Goal: Information Seeking & Learning: Learn about a topic

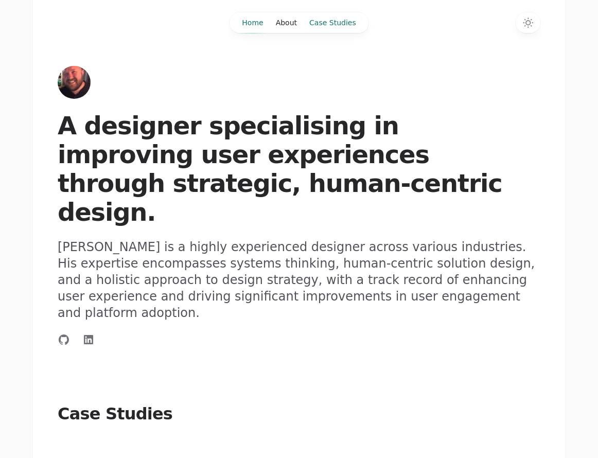
click at [321, 23] on link "Case Studies" at bounding box center [332, 22] width 59 height 21
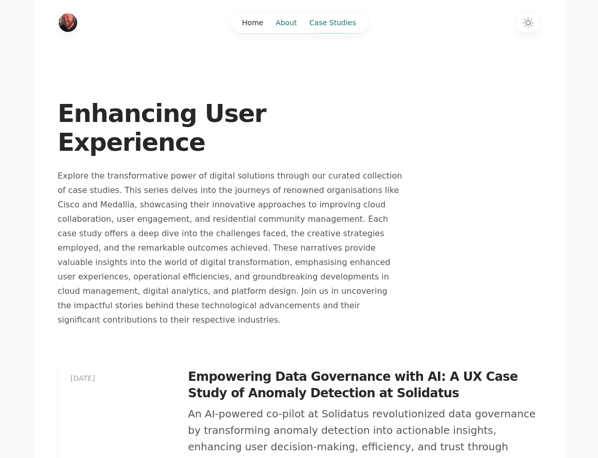
click at [284, 20] on link "About" at bounding box center [286, 22] width 33 height 21
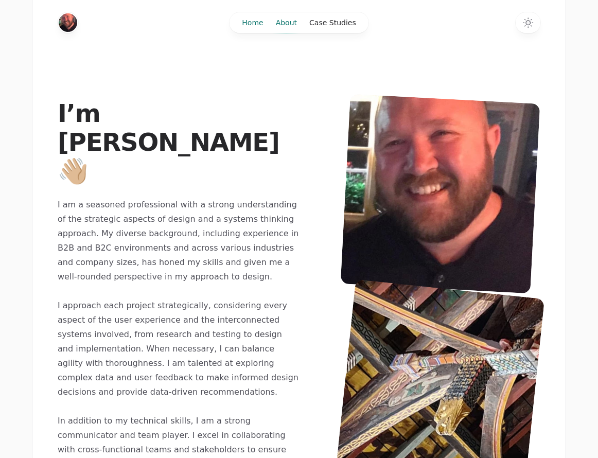
click at [248, 20] on link "Home" at bounding box center [252, 22] width 33 height 21
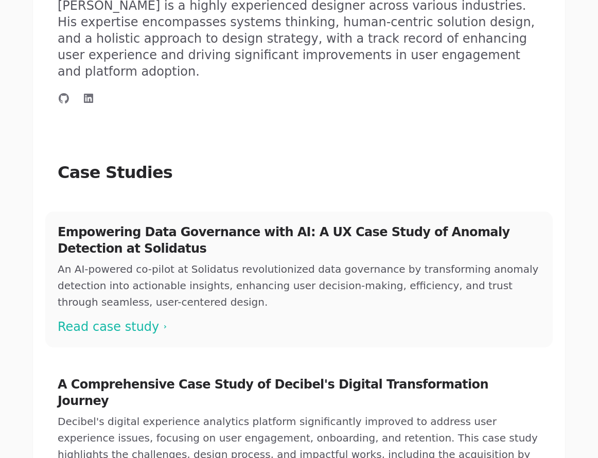
click at [116, 270] on span at bounding box center [298, 280] width 507 height 136
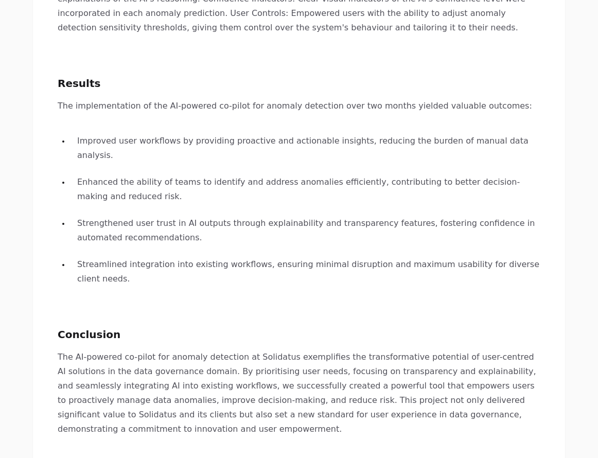
scroll to position [1813, 0]
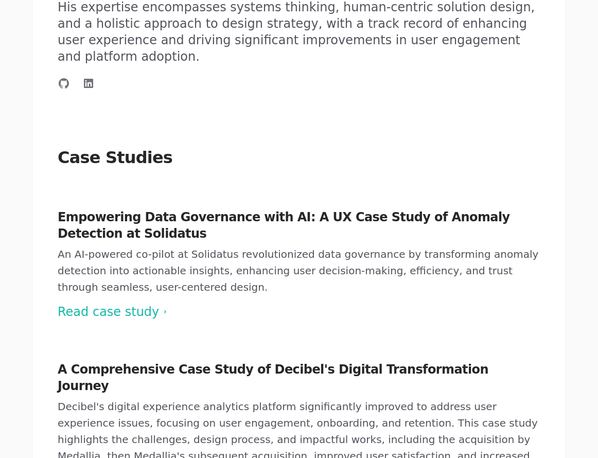
scroll to position [419, 0]
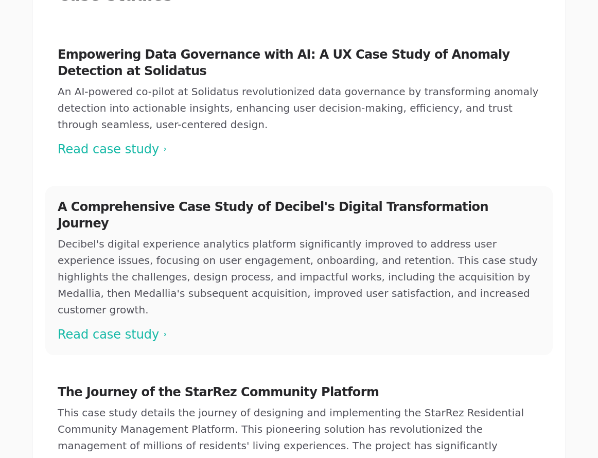
click at [75, 249] on span at bounding box center [298, 270] width 507 height 169
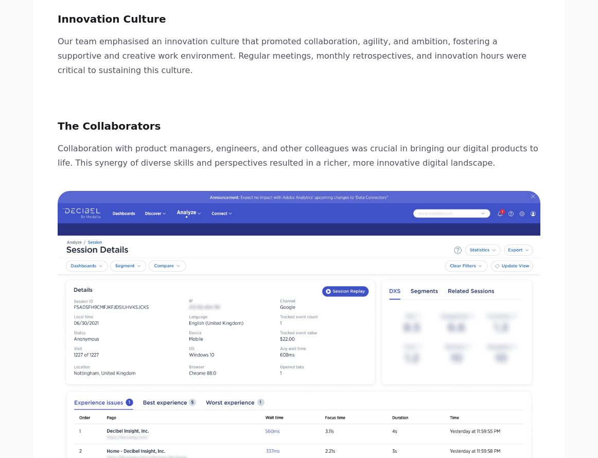
scroll to position [2485, 0]
